Goal: Task Accomplishment & Management: Use online tool/utility

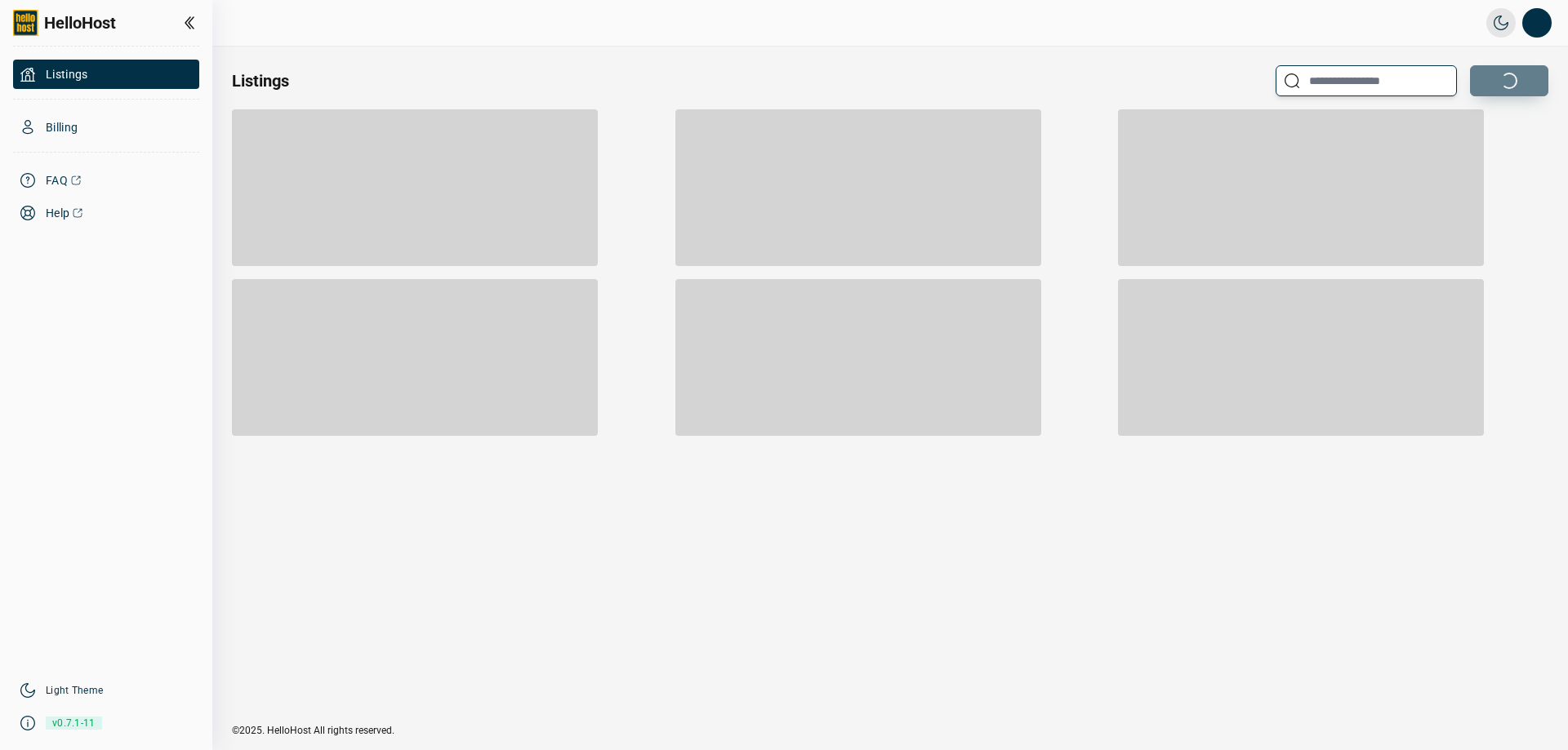
click at [1364, 83] on input "text" at bounding box center [1366, 80] width 181 height 31
